Goal: Transaction & Acquisition: Book appointment/travel/reservation

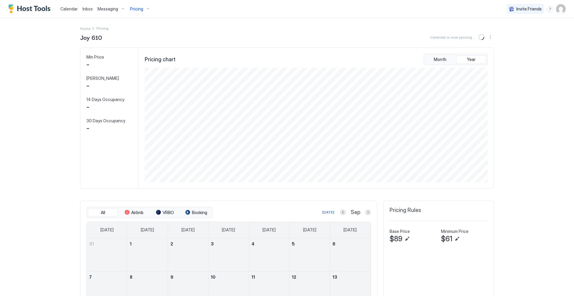
scroll to position [115, 344]
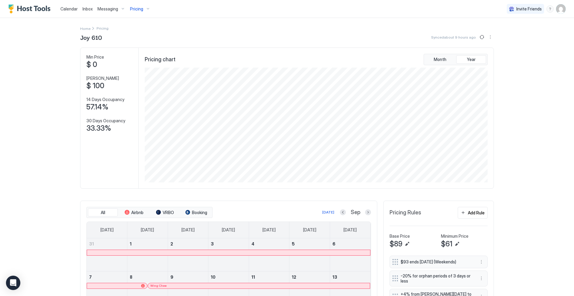
click at [146, 9] on div "Pricing" at bounding box center [140, 9] width 25 height 10
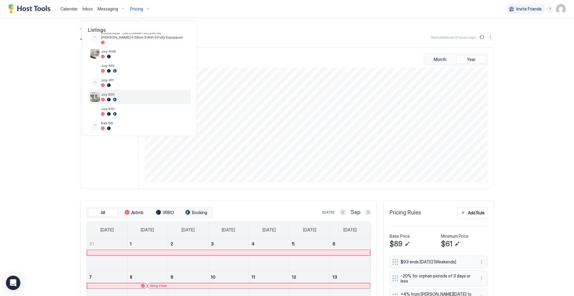
scroll to position [71, 0]
click at [130, 94] on span "Joy 601" at bounding box center [144, 92] width 87 height 4
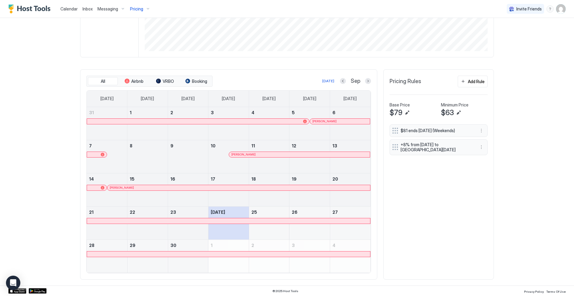
scroll to position [131, 0]
click at [367, 79] on button "Next month" at bounding box center [368, 81] width 6 height 6
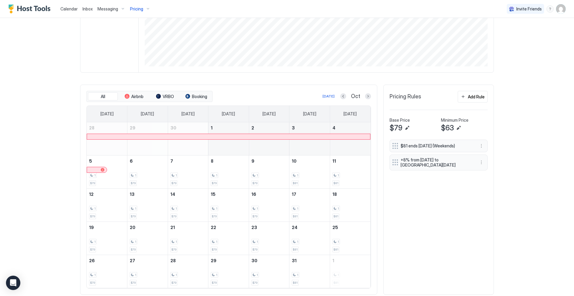
scroll to position [117, 0]
click at [309, 133] on div at bounding box center [228, 135] width 283 height 5
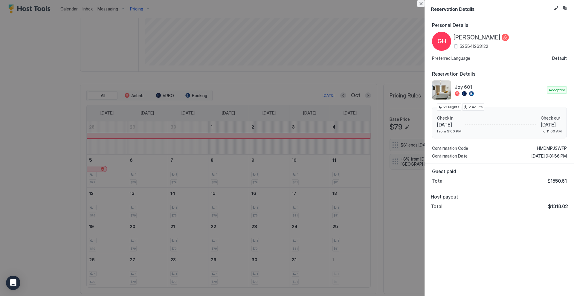
click at [423, 3] on button "Close" at bounding box center [420, 3] width 7 height 7
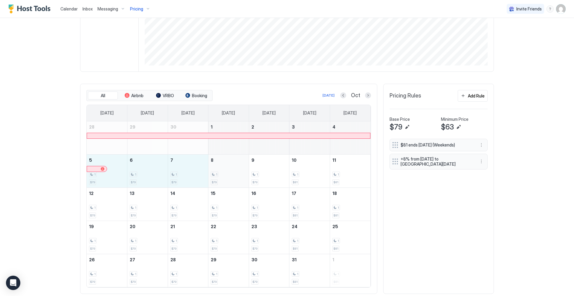
drag, startPoint x: 121, startPoint y: 168, endPoint x: 220, endPoint y: 172, distance: 99.4
click at [220, 172] on tr "5 1 $79 6 1 $79 7 1 $79 8 1 $79 9 1 $79 10 1 $81 11 1 $81" at bounding box center [229, 170] width 284 height 33
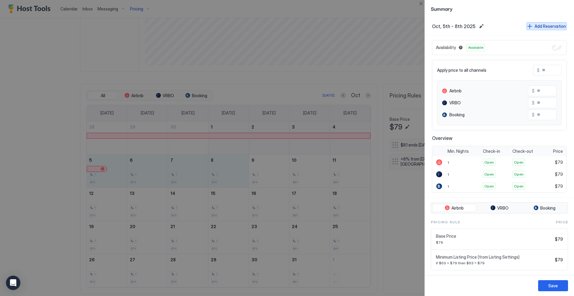
click at [554, 27] on div "Add Reservation" at bounding box center [550, 26] width 31 height 6
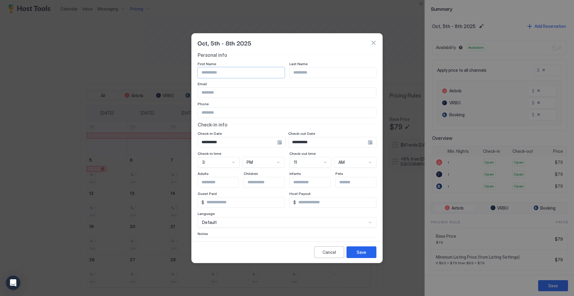
scroll to position [4, 0]
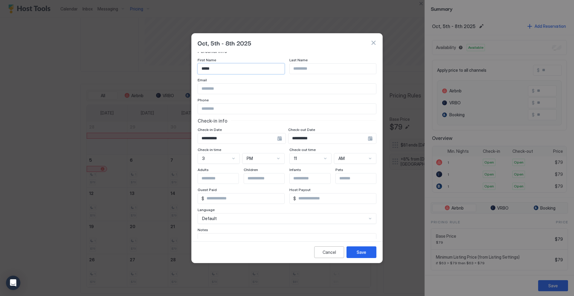
type input "*****"
click at [362, 253] on div "Save" at bounding box center [362, 252] width 10 height 6
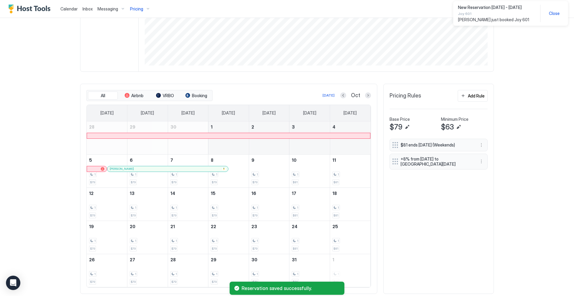
click at [556, 15] on span "Close" at bounding box center [554, 13] width 11 height 5
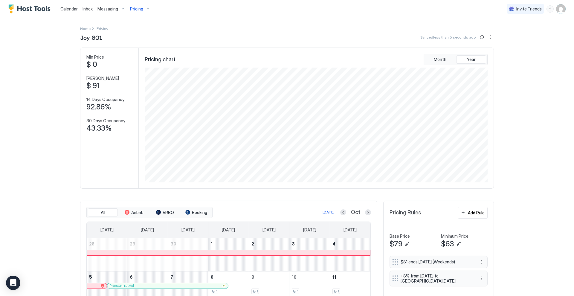
scroll to position [0, 0]
